Goal: Transaction & Acquisition: Purchase product/service

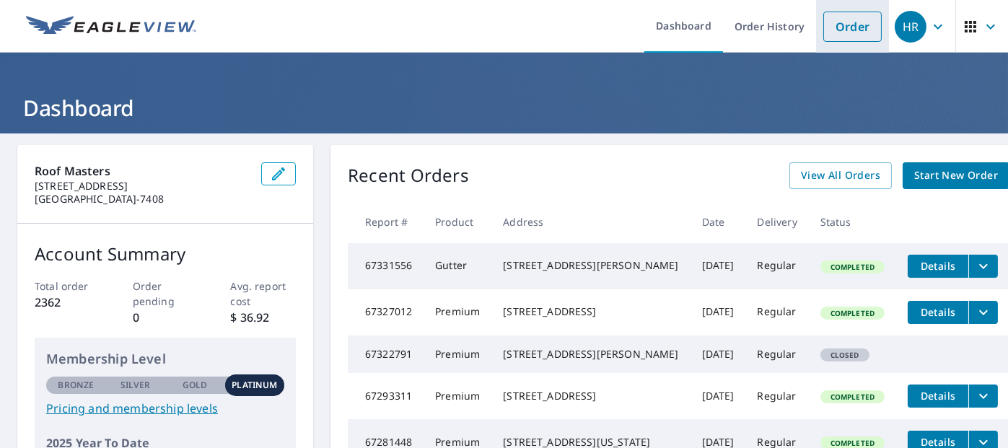
click at [830, 38] on link "Order" at bounding box center [852, 27] width 58 height 30
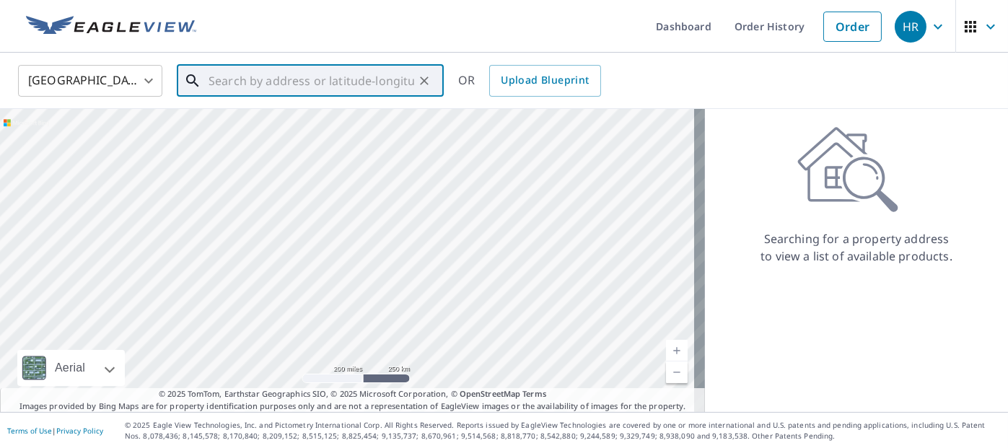
click at [242, 79] on input "text" at bounding box center [311, 81] width 206 height 40
paste input "[STREET_ADDRESS][US_STATE]"
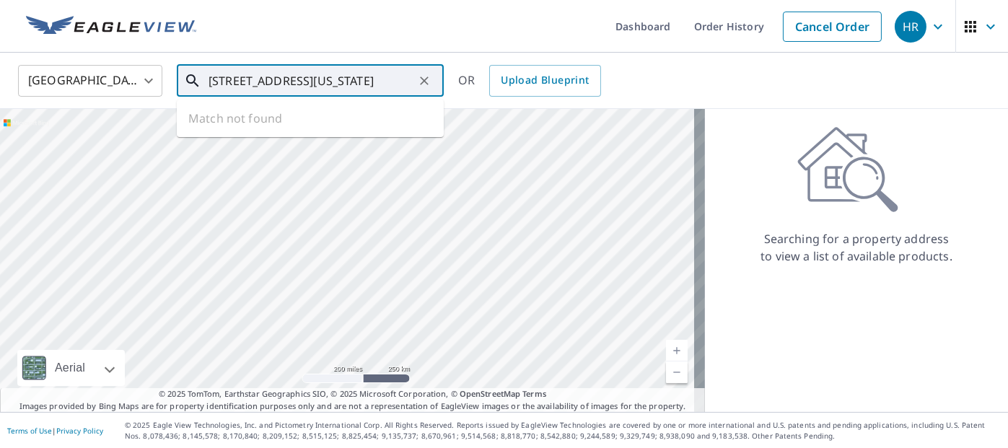
scroll to position [0, 22]
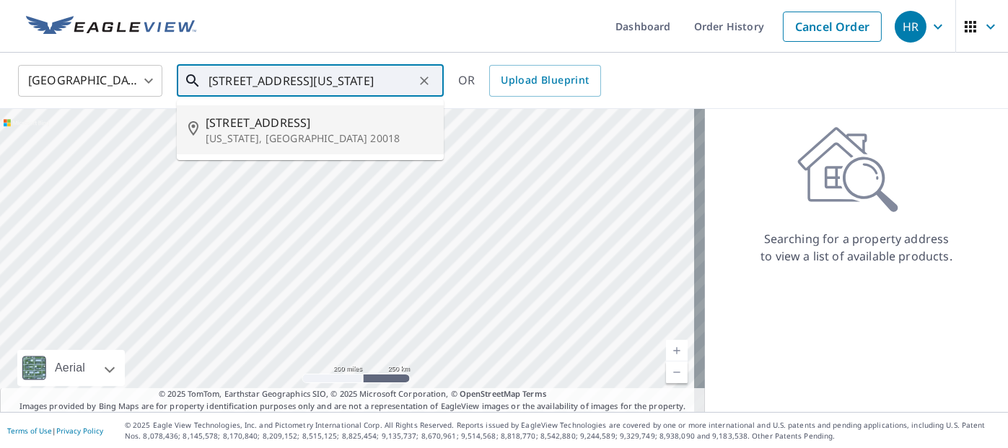
click at [271, 129] on span "[STREET_ADDRESS]" at bounding box center [319, 122] width 226 height 17
type input "[STREET_ADDRESS][US_STATE]"
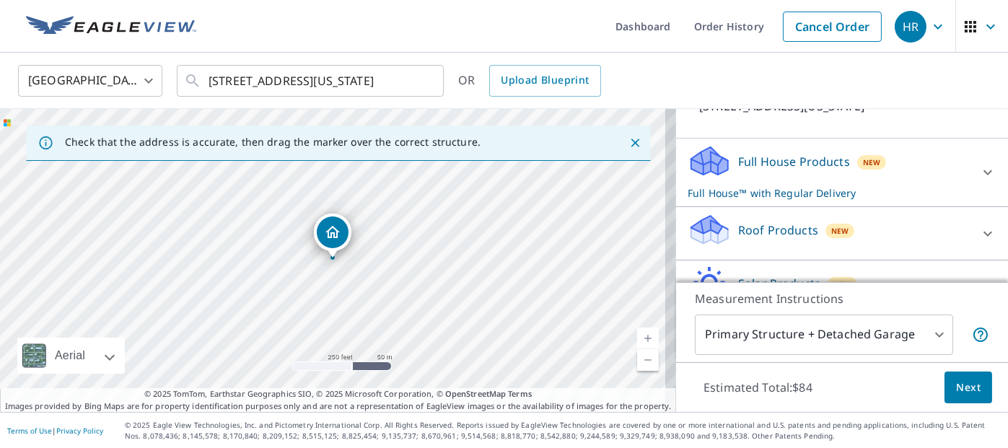
scroll to position [144, 0]
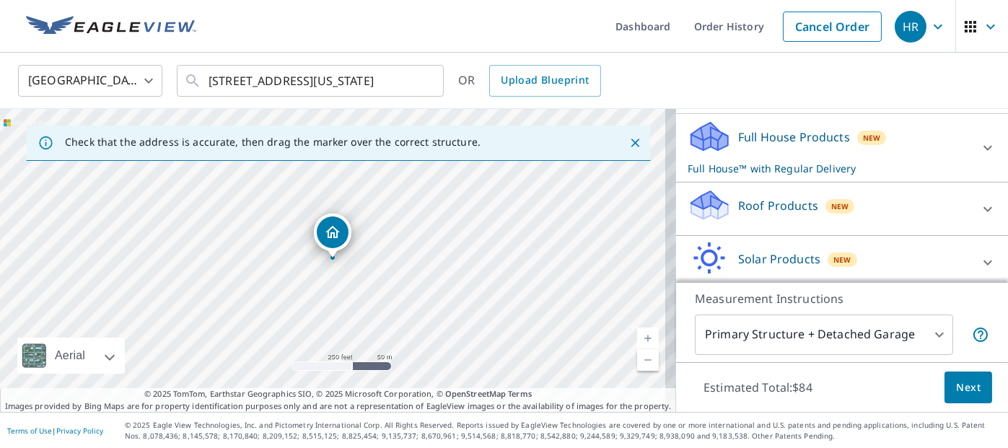
click at [825, 204] on div "New" at bounding box center [840, 206] width 30 height 14
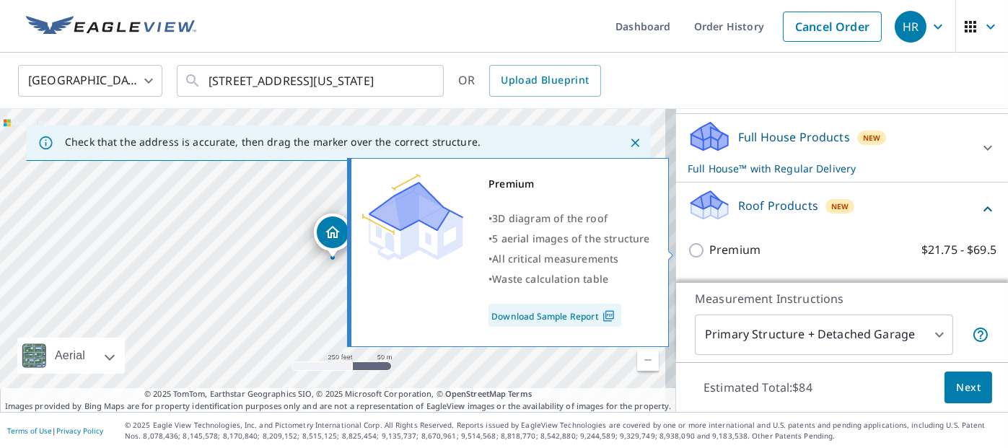
click at [839, 260] on div "Premium $21.75 - $69.5" at bounding box center [841, 249] width 309 height 41
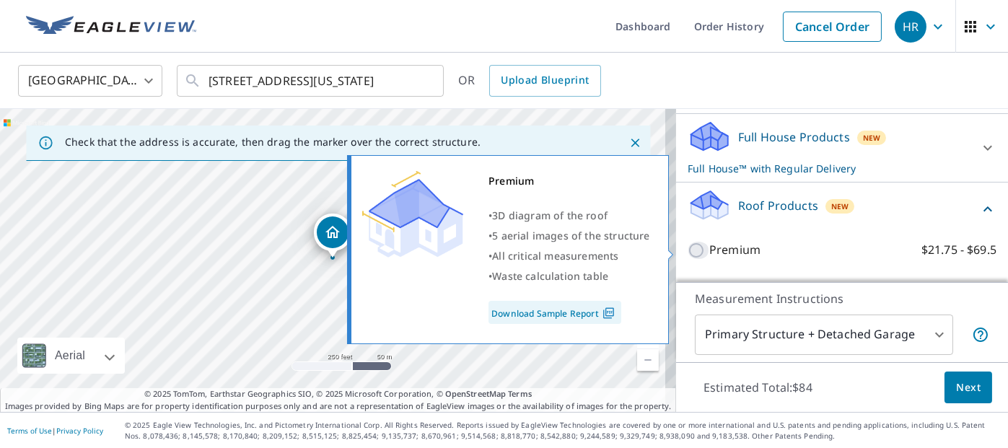
click at [687, 248] on input "Premium $21.75 - $69.5" at bounding box center [698, 250] width 22 height 17
checkbox input "true"
checkbox input "false"
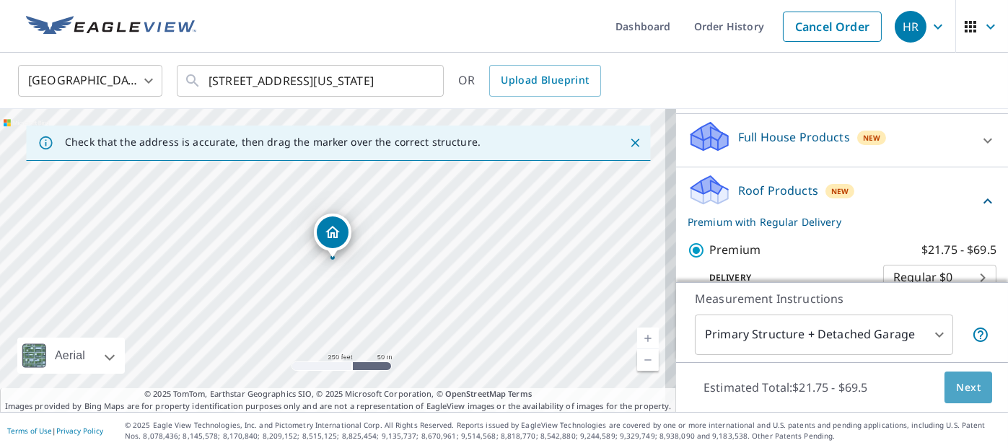
click at [957, 391] on span "Next" at bounding box center [968, 388] width 25 height 18
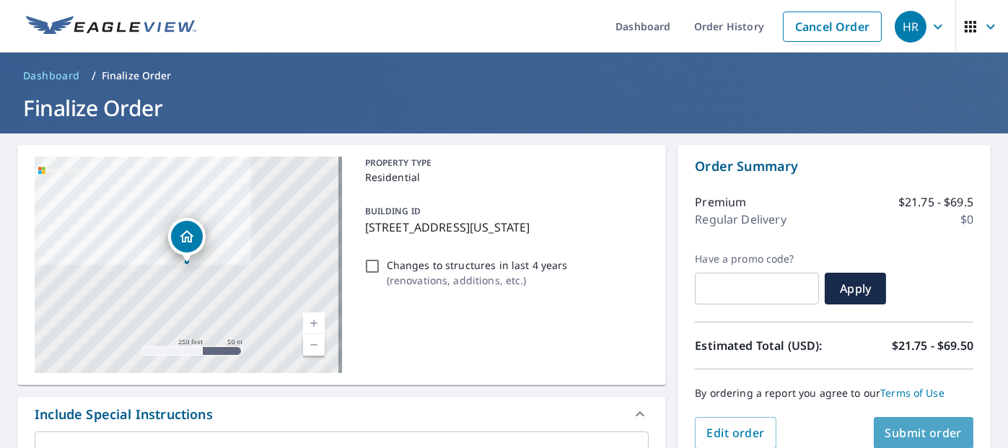
click at [907, 430] on span "Submit order" at bounding box center [923, 433] width 77 height 16
